Goal: Task Accomplishment & Management: Use online tool/utility

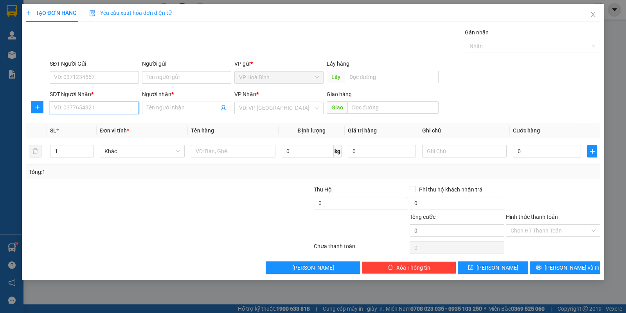
click at [100, 105] on input "SĐT Người Nhận *" at bounding box center [94, 108] width 89 height 13
type input "0968654984"
click at [159, 104] on input "Người nhận *" at bounding box center [183, 108] width 72 height 9
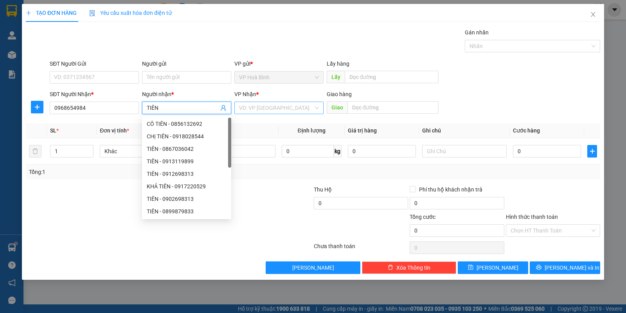
type input "TIÊN"
click at [292, 103] on input "search" at bounding box center [276, 108] width 74 height 12
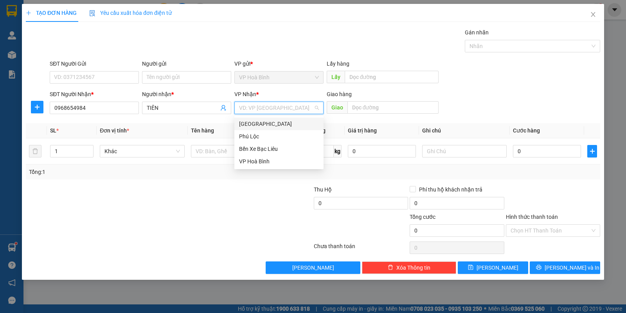
click at [262, 120] on div "[GEOGRAPHIC_DATA]" at bounding box center [279, 124] width 80 height 9
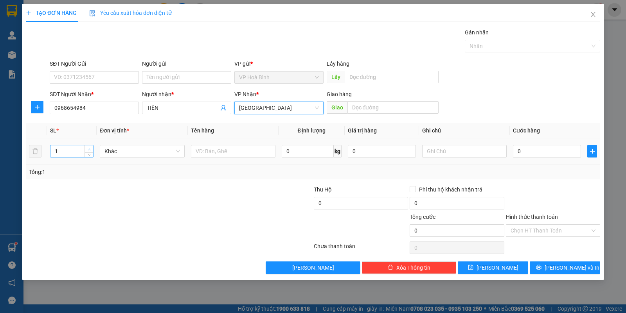
type input "2"
click at [89, 150] on icon "up" at bounding box center [89, 149] width 3 height 3
click at [439, 145] on input "text" at bounding box center [464, 151] width 84 height 13
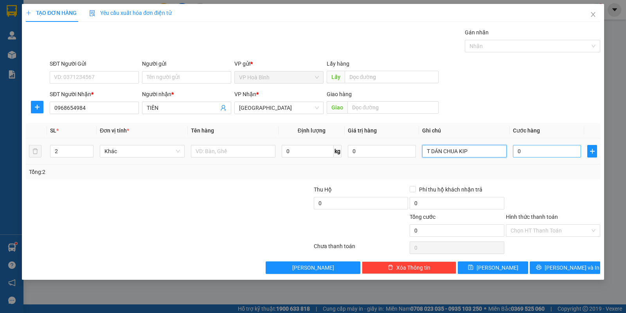
type input "T DÁN CHUA KIP"
click at [528, 155] on input "0" at bounding box center [547, 151] width 68 height 13
type input "1"
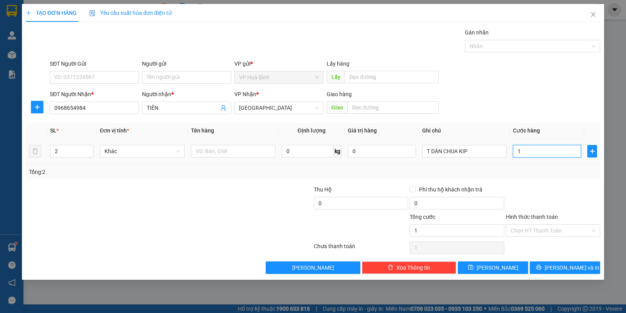
type input "11"
type input "111"
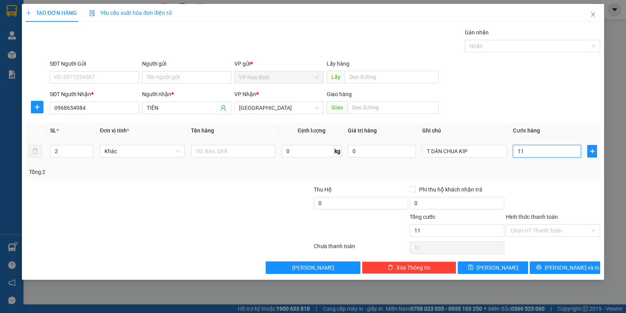
type input "111"
type input "1.110"
type input "111"
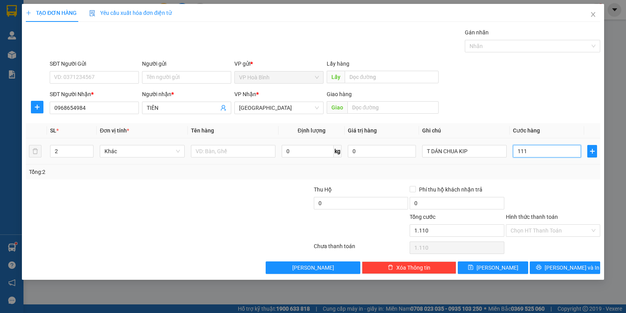
type input "111"
type input "11"
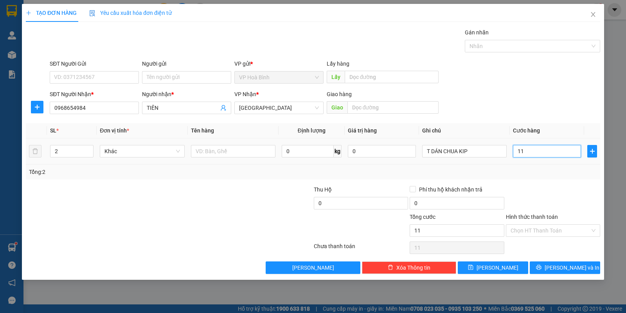
type input "110"
type input "1.100"
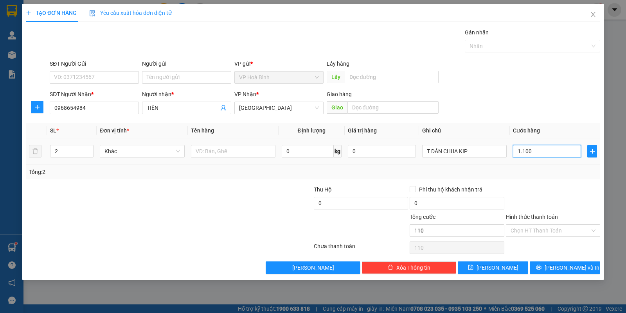
type input "1.100"
type input "11.000"
type input "110.000"
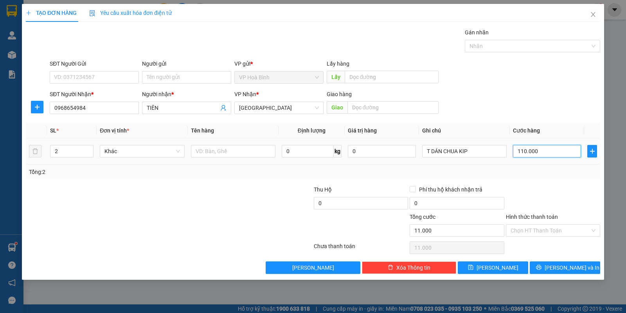
type input "110.000"
drag, startPoint x: 544, startPoint y: 233, endPoint x: 544, endPoint y: 237, distance: 4.0
click at [544, 237] on input "Hình thức thanh toán" at bounding box center [549, 231] width 79 height 12
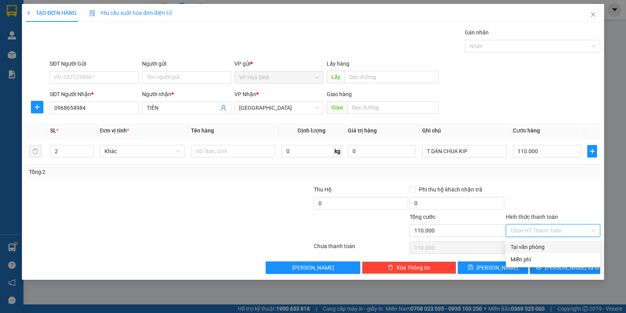
click at [539, 249] on div "Tại văn phòng" at bounding box center [552, 247] width 85 height 9
type input "0"
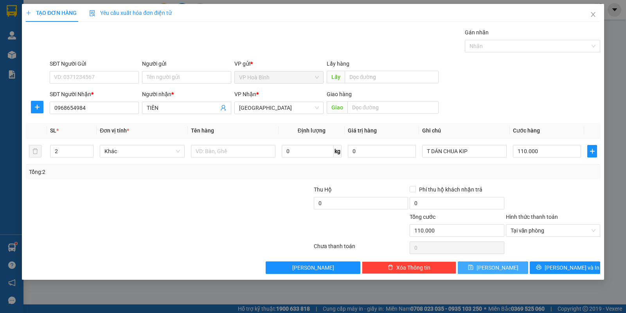
click at [496, 270] on span "[PERSON_NAME]" at bounding box center [497, 268] width 42 height 9
type input "1"
type input "0"
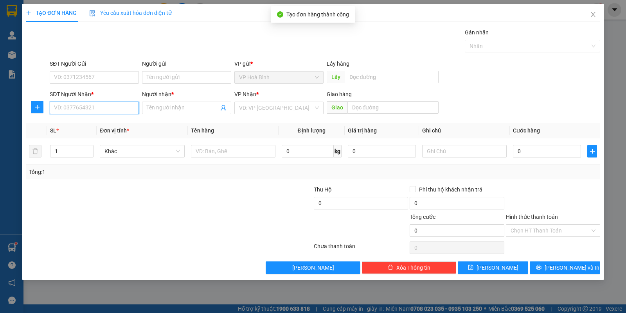
click at [75, 114] on input "SĐT Người Nhận *" at bounding box center [94, 108] width 89 height 13
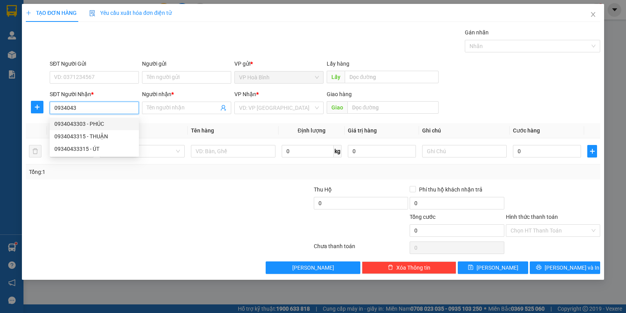
click at [64, 126] on div "0934043303 - PHÚC" at bounding box center [94, 124] width 80 height 9
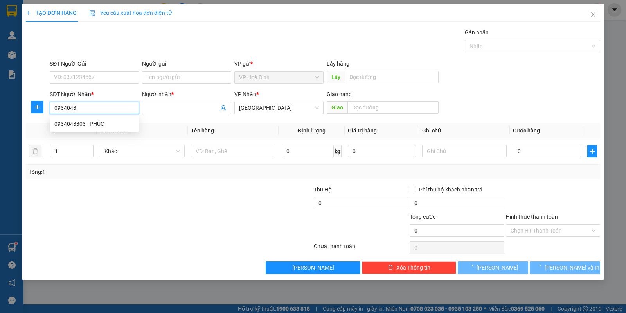
type input "0934043303"
type input "PHÚC"
type input "70.000"
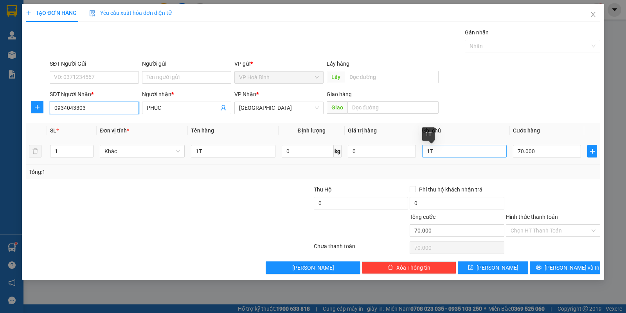
type input "0934043303"
click at [456, 156] on input "1T" at bounding box center [464, 151] width 84 height 13
type input "1T DÁN K KIP"
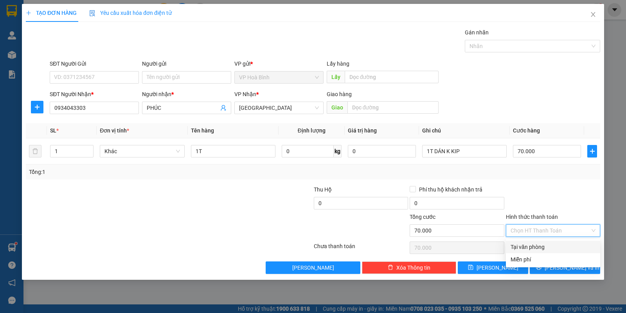
click at [546, 231] on input "Hình thức thanh toán" at bounding box center [549, 231] width 79 height 12
click at [541, 243] on div "Tại văn phòng" at bounding box center [552, 247] width 85 height 9
type input "0"
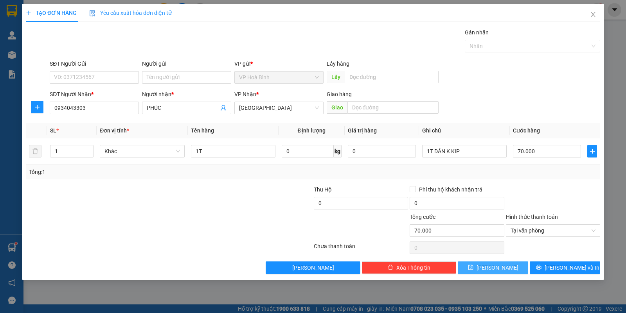
click at [499, 267] on span "[PERSON_NAME]" at bounding box center [497, 268] width 42 height 9
type input "0"
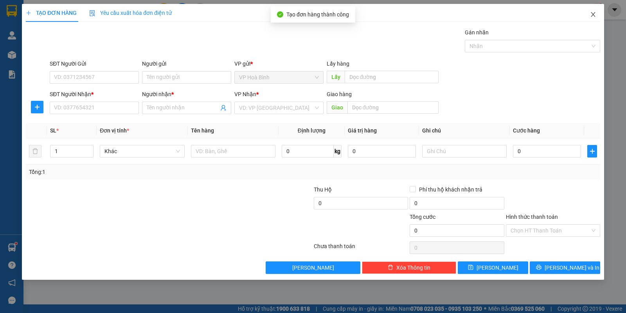
click at [590, 15] on icon "close" at bounding box center [593, 14] width 6 height 6
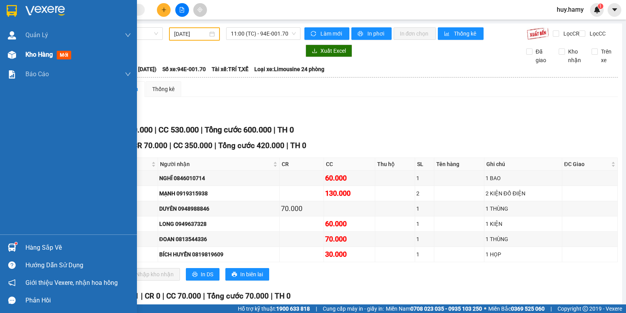
click at [32, 53] on span "Kho hàng" at bounding box center [38, 54] width 27 height 7
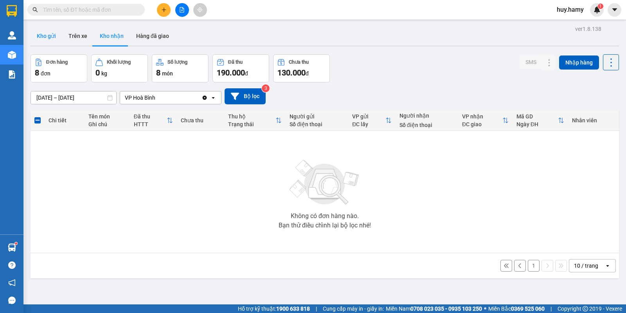
click at [46, 33] on button "Kho gửi" at bounding box center [47, 36] width 32 height 19
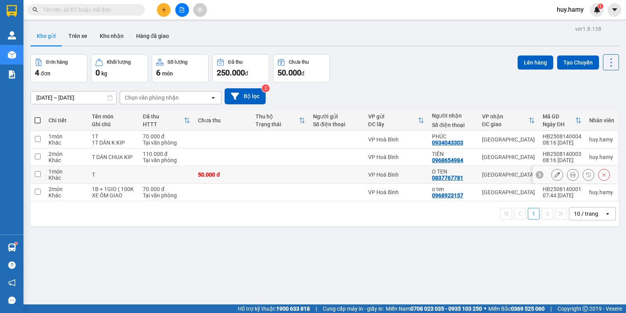
click at [39, 173] on input "checkbox" at bounding box center [38, 174] width 6 height 6
checkbox input "true"
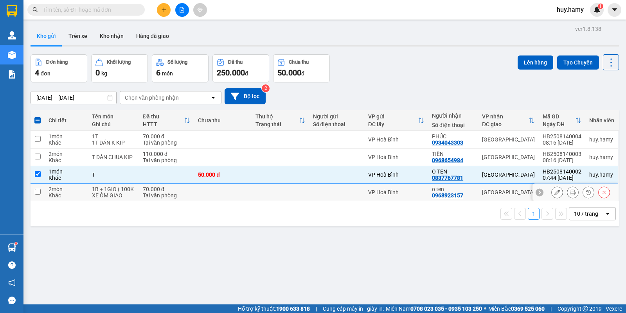
click at [41, 192] on td at bounding box center [38, 193] width 14 height 18
checkbox input "true"
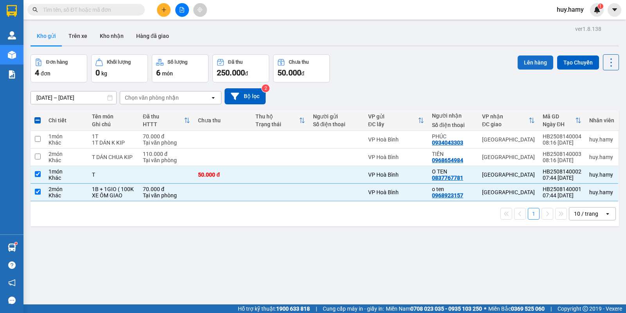
click at [534, 59] on button "Lên hàng" at bounding box center [535, 63] width 36 height 14
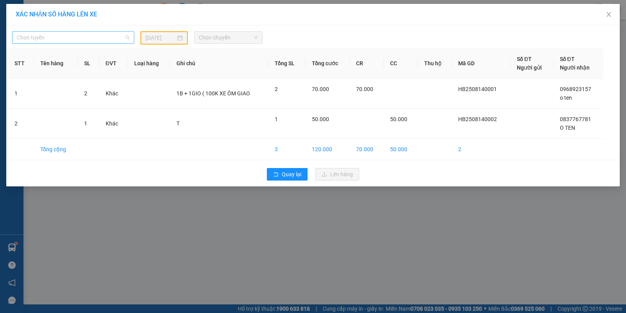
drag, startPoint x: 49, startPoint y: 32, endPoint x: 52, endPoint y: 67, distance: 34.9
click at [50, 32] on span "Chọn tuyến" at bounding box center [73, 38] width 113 height 12
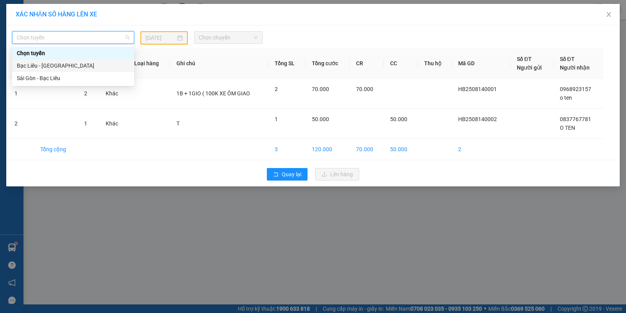
drag, startPoint x: 53, startPoint y: 67, endPoint x: 164, endPoint y: 66, distance: 111.5
click at [65, 68] on div "Bạc Liêu - [GEOGRAPHIC_DATA]" at bounding box center [73, 65] width 113 height 9
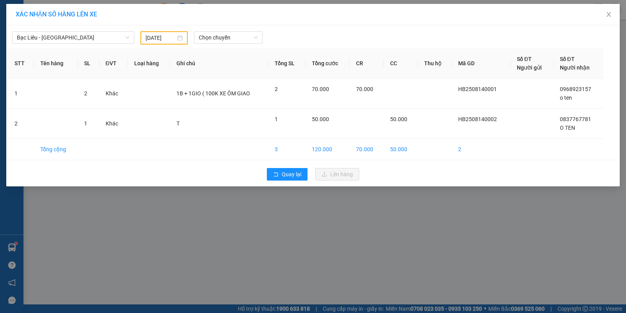
click at [177, 38] on div "[DATE]" at bounding box center [163, 38] width 37 height 9
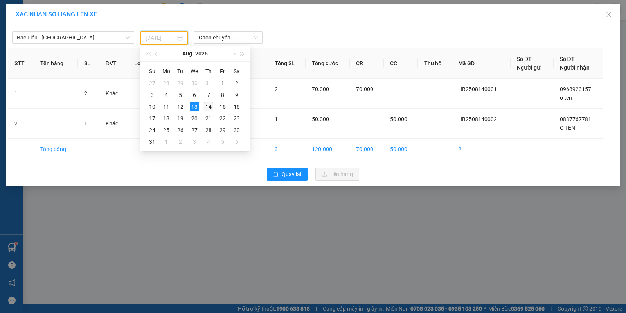
click at [207, 106] on div "14" at bounding box center [208, 106] width 9 height 9
type input "[DATE]"
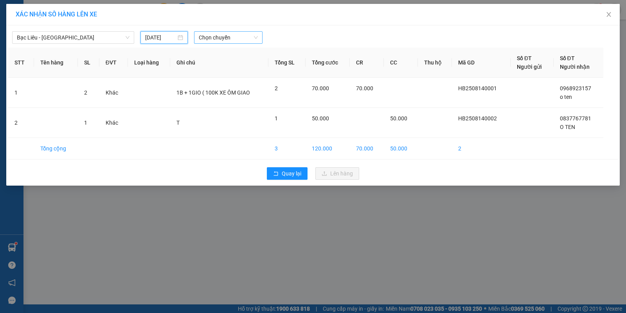
click at [229, 38] on span "Chọn chuyến" at bounding box center [228, 38] width 59 height 12
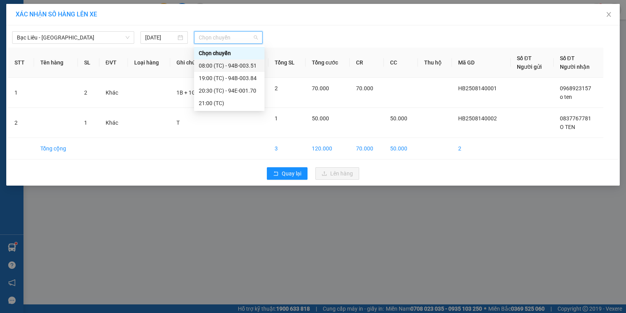
click at [233, 67] on div "08:00 (TC) - 94B-003.51" at bounding box center [229, 65] width 61 height 9
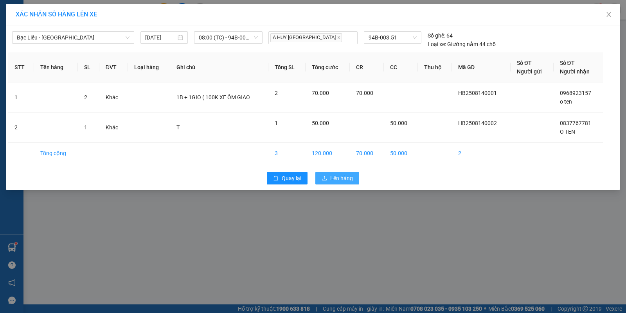
click at [335, 176] on span "Lên hàng" at bounding box center [341, 178] width 23 height 9
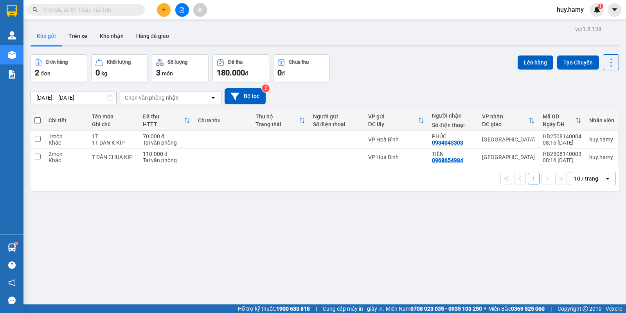
click at [40, 119] on span at bounding box center [37, 120] width 6 height 6
click at [38, 117] on input "checkbox" at bounding box center [38, 117] width 0 height 0
checkbox input "true"
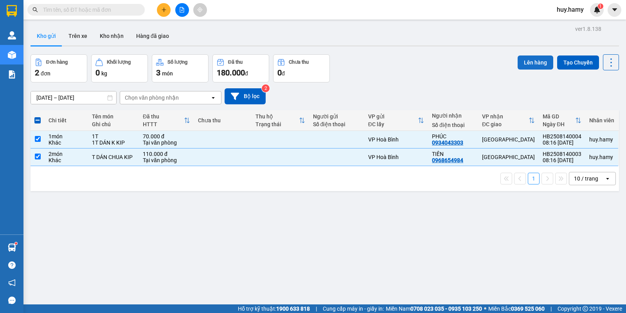
click at [535, 59] on button "Lên hàng" at bounding box center [535, 63] width 36 height 14
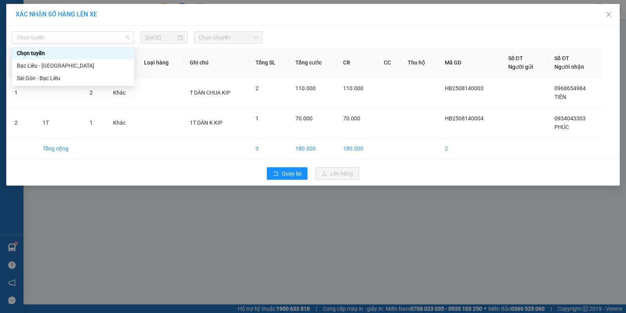
drag, startPoint x: 73, startPoint y: 42, endPoint x: 69, endPoint y: 61, distance: 19.2
click at [74, 44] on div "Chọn tuyến" at bounding box center [73, 37] width 128 height 13
click at [68, 62] on div "Bạc Liêu - [GEOGRAPHIC_DATA]" at bounding box center [73, 65] width 113 height 9
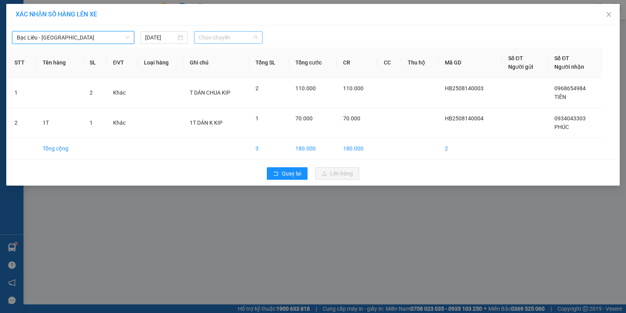
click at [237, 40] on span "Chọn chuyến" at bounding box center [228, 38] width 59 height 12
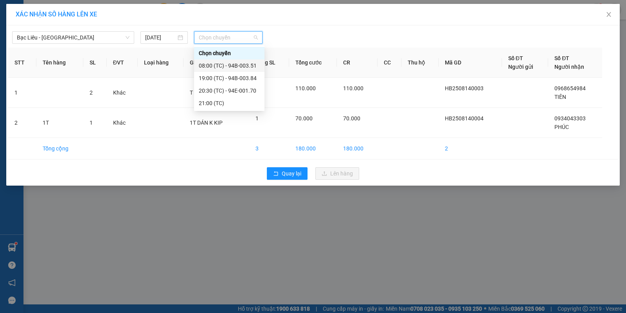
click at [246, 66] on div "08:00 (TC) - 94B-003.51" at bounding box center [229, 65] width 61 height 9
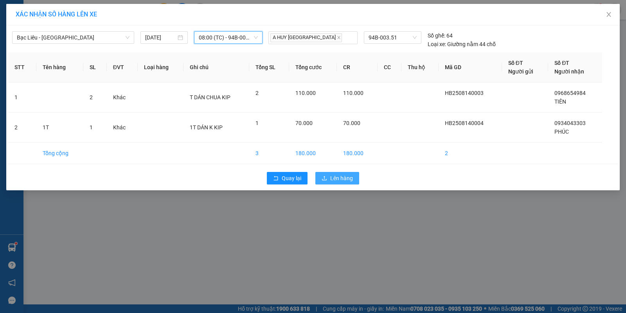
click at [342, 181] on span "Lên hàng" at bounding box center [341, 178] width 23 height 9
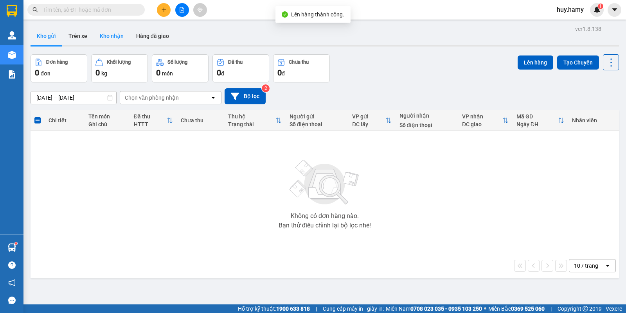
click at [112, 34] on button "Kho nhận" at bounding box center [111, 36] width 36 height 19
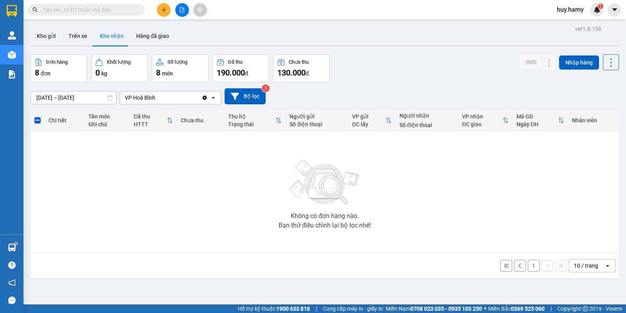
click at [528, 264] on button "1" at bounding box center [534, 266] width 12 height 12
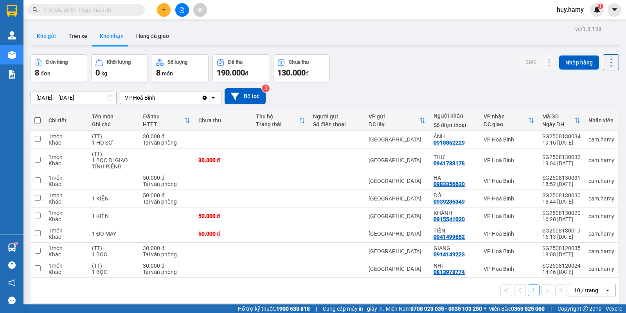
click at [43, 36] on button "Kho gửi" at bounding box center [47, 36] width 32 height 19
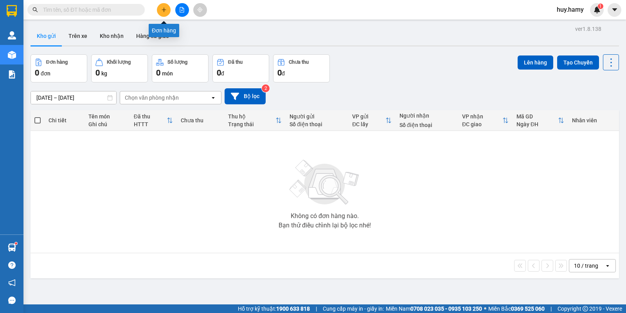
click at [163, 11] on icon "plus" at bounding box center [163, 9] width 0 height 4
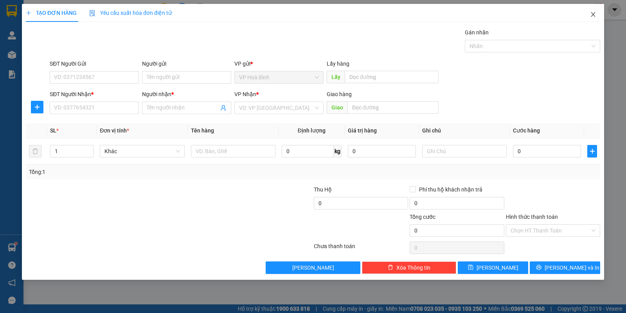
click at [588, 10] on span "Close" at bounding box center [593, 15] width 22 height 22
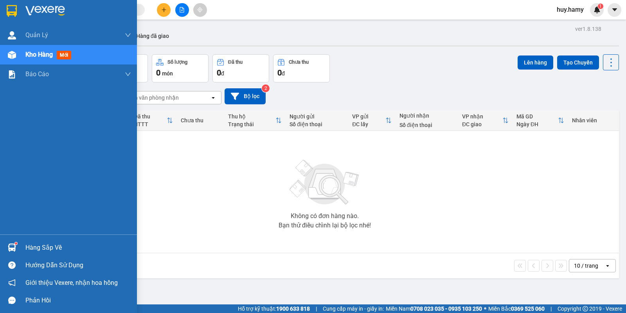
click at [52, 249] on div "Hàng sắp về" at bounding box center [78, 248] width 106 height 12
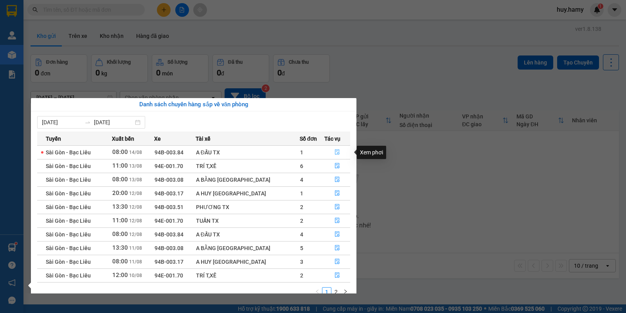
click at [334, 154] on icon "file-done" at bounding box center [336, 151] width 5 height 5
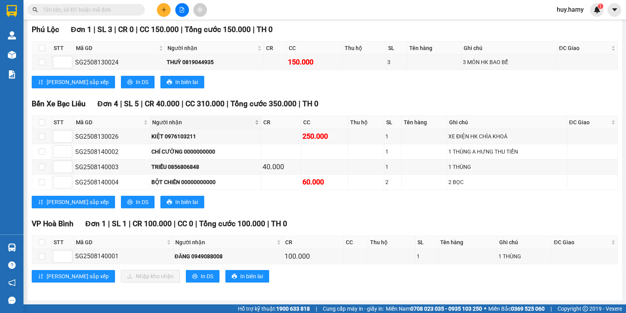
scroll to position [124, 0]
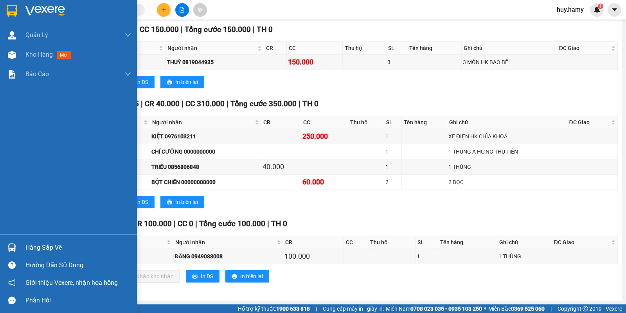
click at [48, 243] on div "Hàng sắp về" at bounding box center [78, 248] width 106 height 12
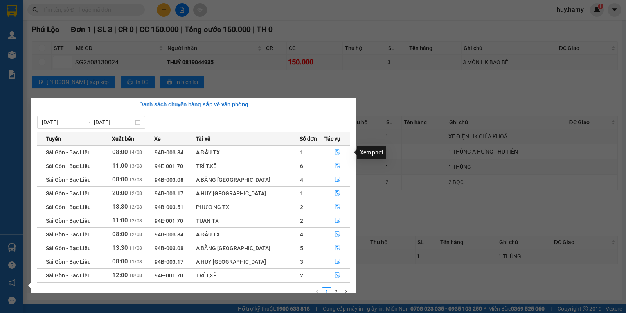
click at [330, 153] on button "button" at bounding box center [337, 152] width 25 height 13
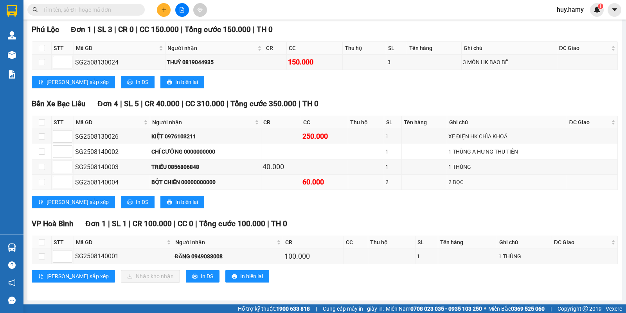
scroll to position [75, 0]
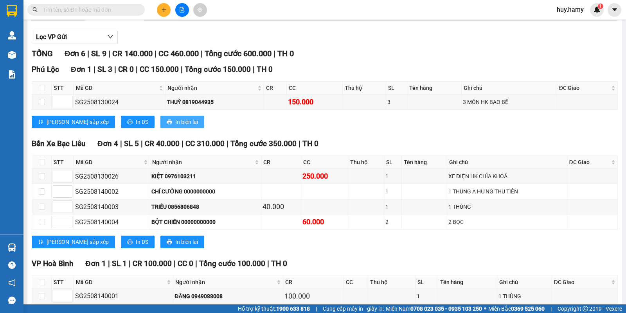
click at [175, 126] on span "In biên lai" at bounding box center [186, 122] width 23 height 9
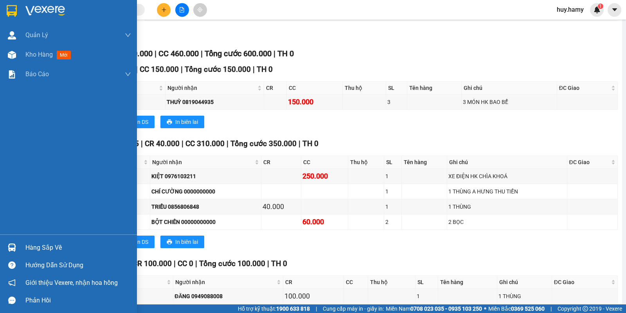
click at [36, 240] on div "Hàng sắp về" at bounding box center [68, 248] width 137 height 18
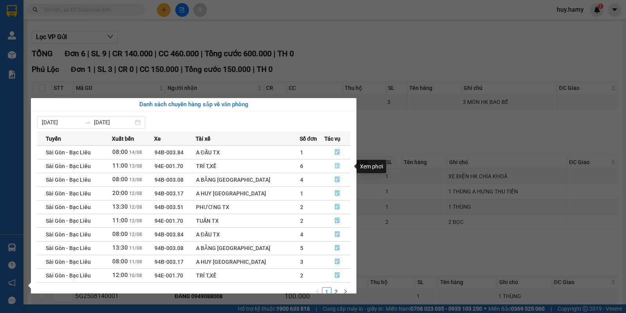
click at [333, 163] on button "button" at bounding box center [337, 166] width 25 height 13
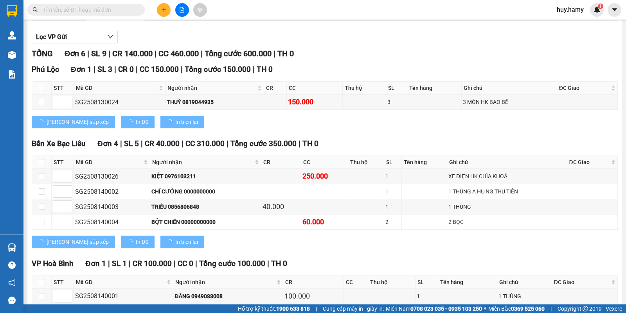
type input "[DATE]"
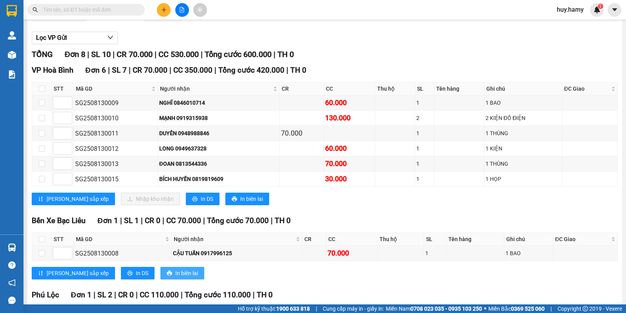
click at [175, 278] on span "In biên lai" at bounding box center [186, 273] width 23 height 9
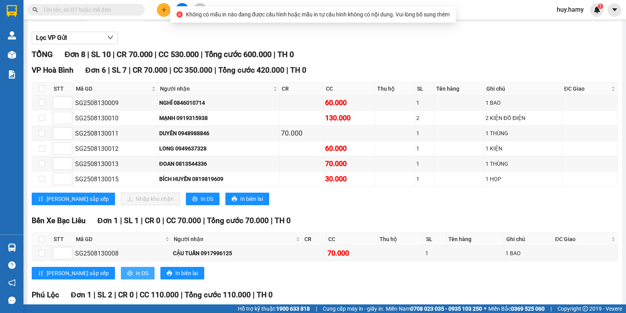
click at [136, 278] on span "In DS" at bounding box center [142, 273] width 13 height 9
